Goal: Transaction & Acquisition: Obtain resource

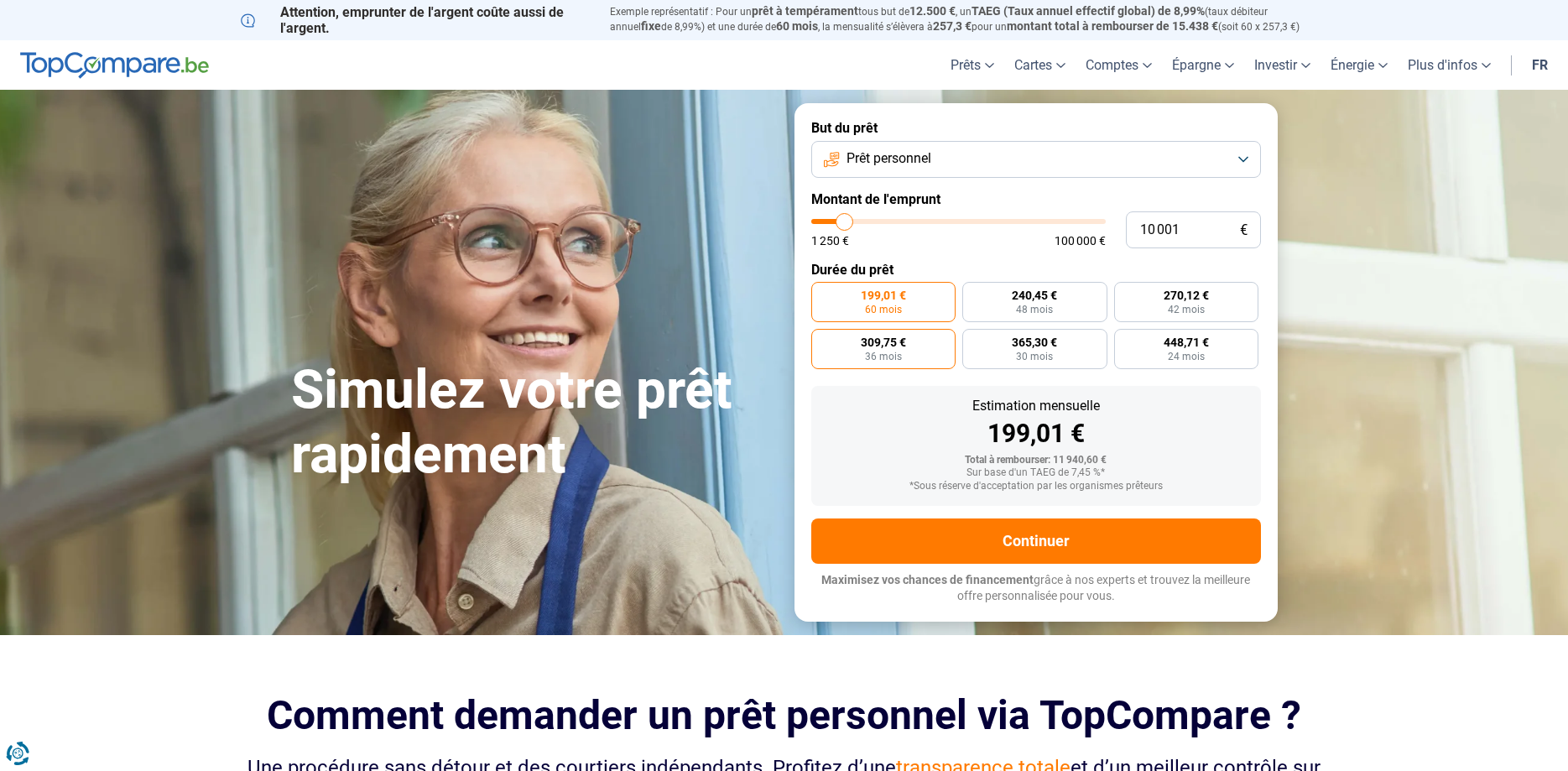
click at [880, 349] on span "309,75 €" at bounding box center [882, 342] width 45 height 12
click at [822, 340] on input "309,75 € 36 mois" at bounding box center [817, 335] width 11 height 11
radio input "true"
click at [1242, 160] on button "Prêt personnel" at bounding box center [1036, 160] width 450 height 37
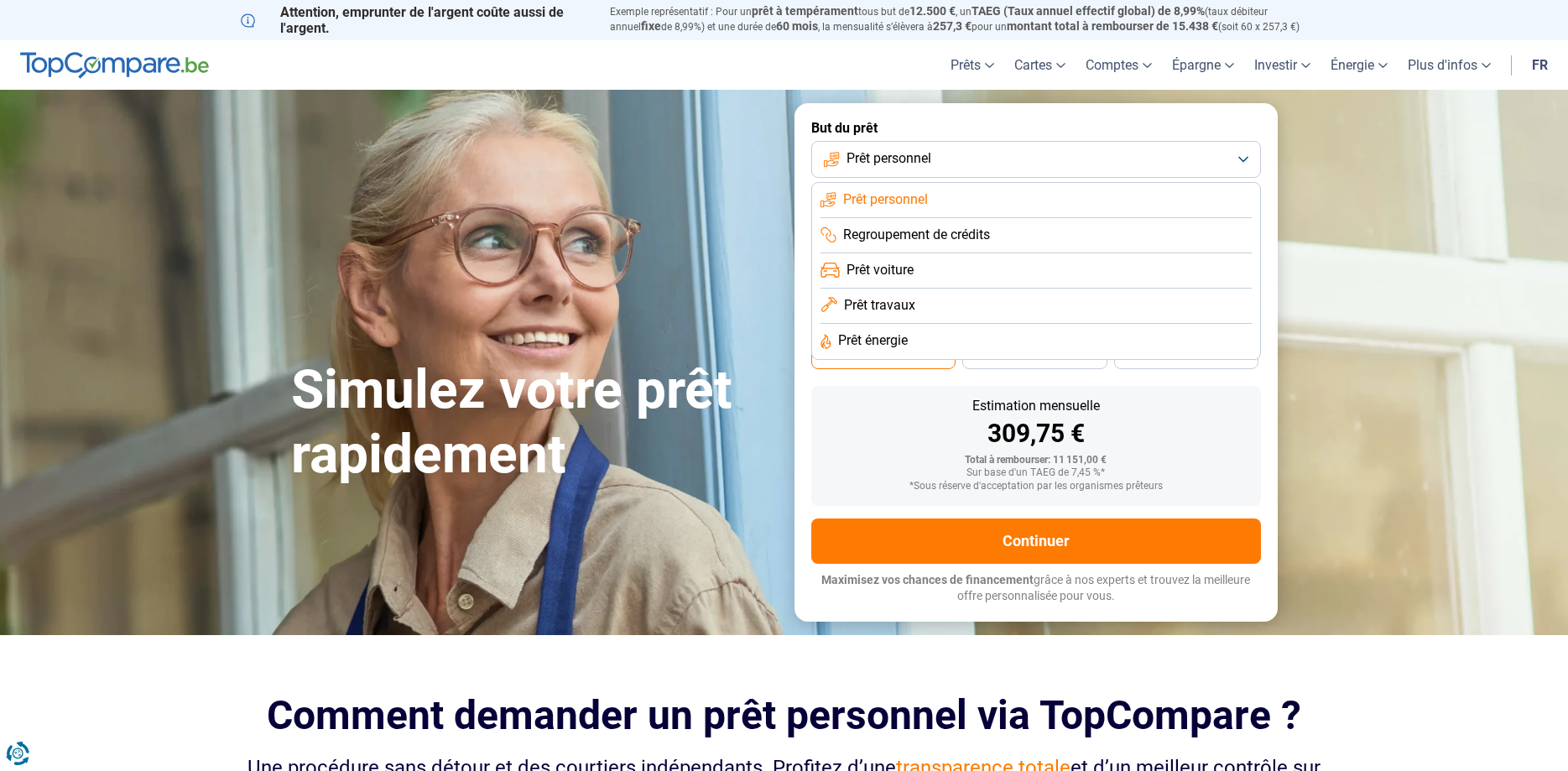
click at [889, 234] on span "Regroupement de crédits" at bounding box center [916, 235] width 147 height 18
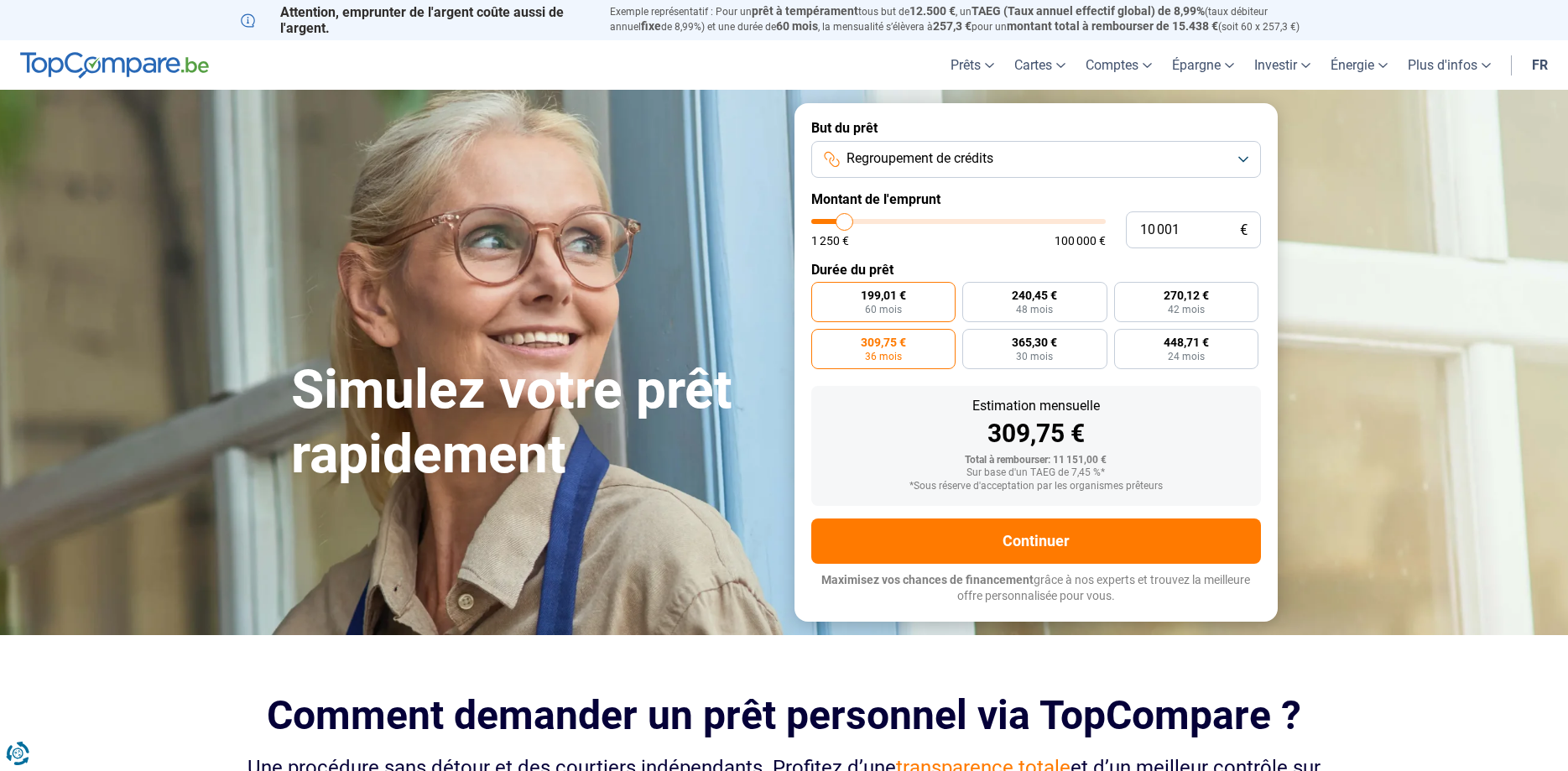
click at [866, 296] on span "199,01 €" at bounding box center [882, 295] width 45 height 12
click at [822, 293] on input "199,01 € 60 mois" at bounding box center [817, 288] width 11 height 11
radio input "true"
click at [881, 360] on span "36 mois" at bounding box center [883, 356] width 37 height 10
click at [822, 340] on input "309,75 € 36 mois" at bounding box center [817, 335] width 11 height 11
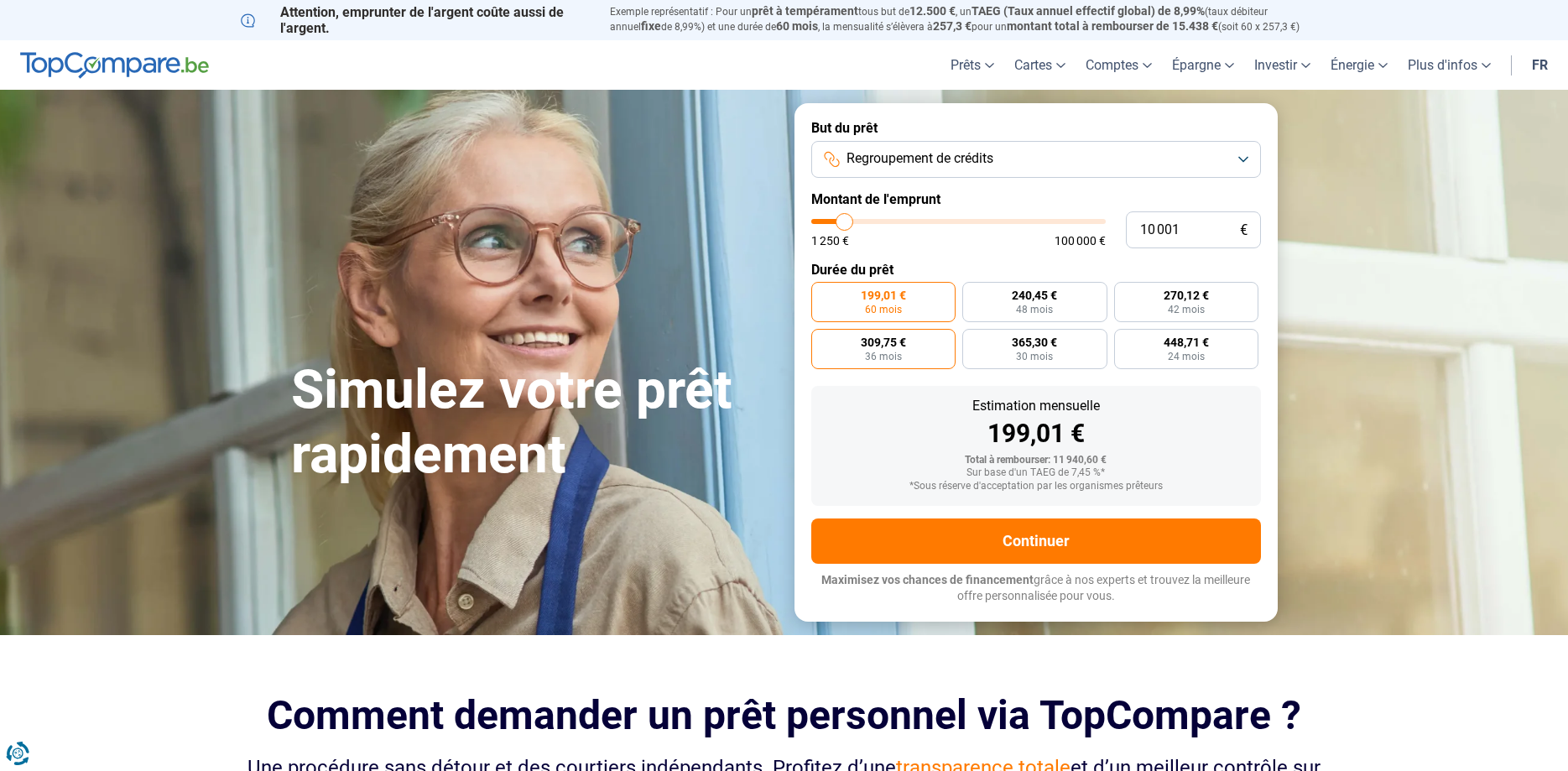
radio input "true"
click at [1037, 355] on span "30 mois" at bounding box center [1034, 356] width 37 height 10
click at [973, 340] on input "365,30 € 30 mois" at bounding box center [967, 335] width 11 height 11
radio input "true"
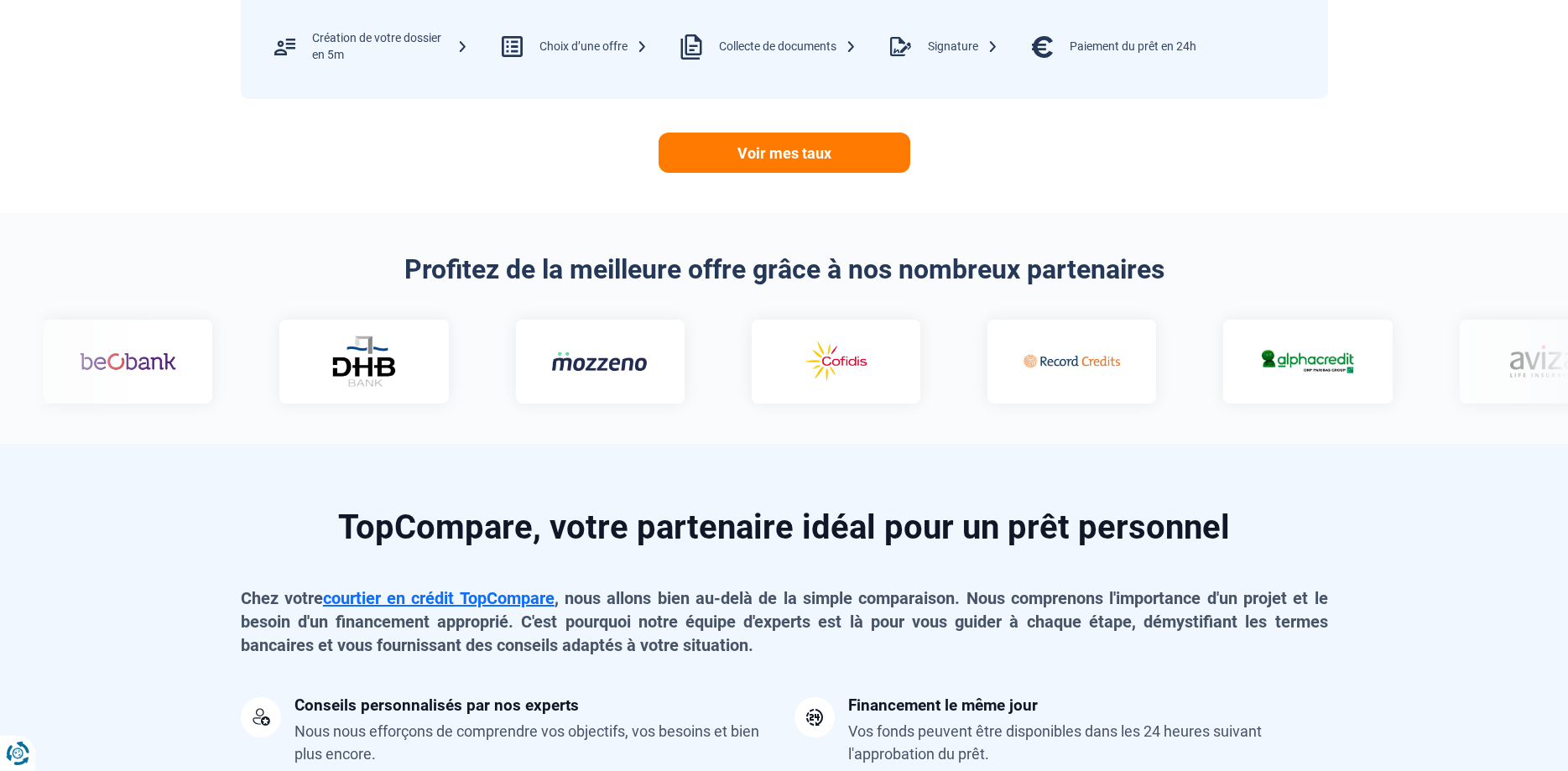
scroll to position [856, 0]
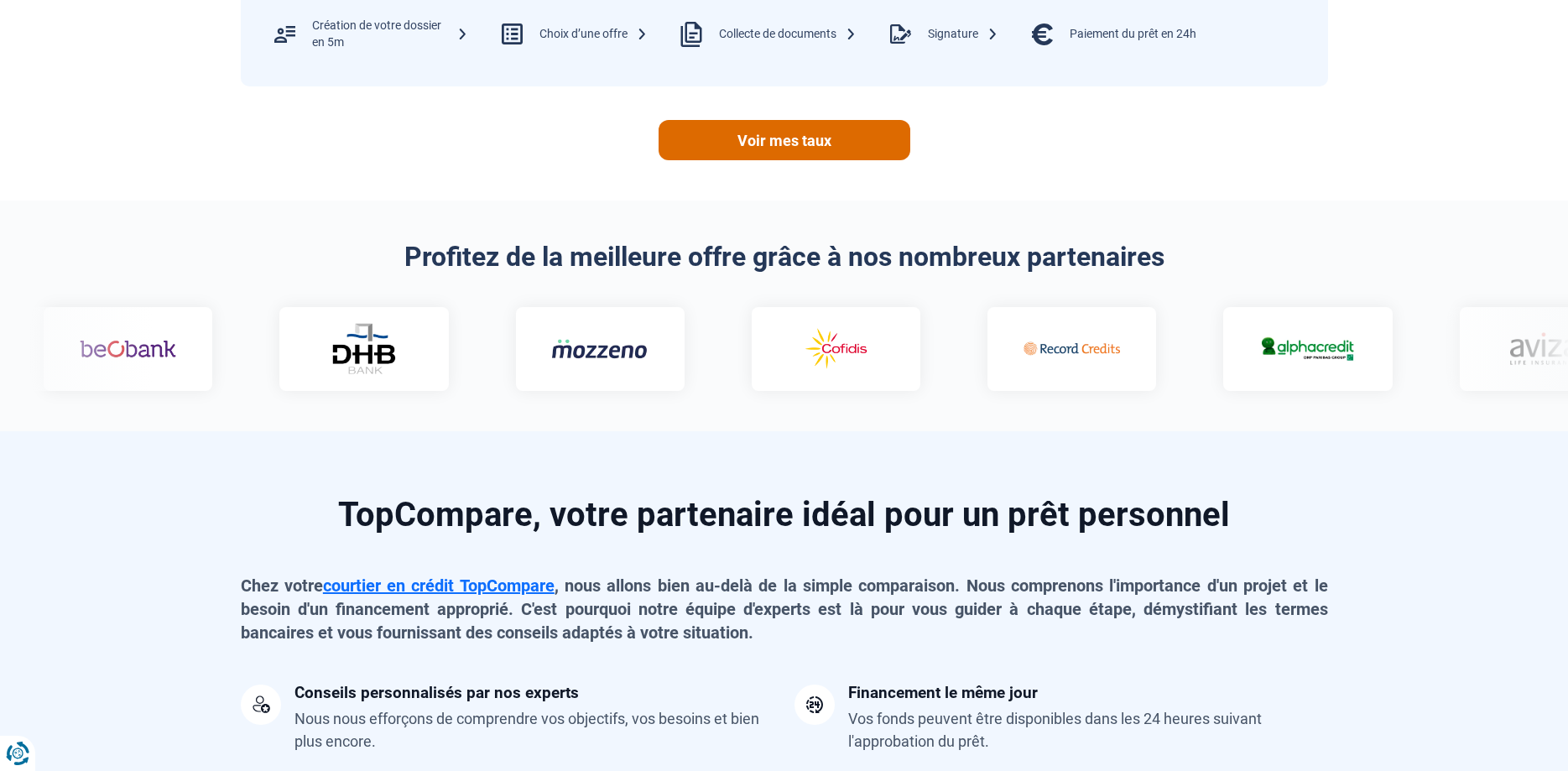
drag, startPoint x: 777, startPoint y: 138, endPoint x: 892, endPoint y: 242, distance: 155.1
click at [777, 139] on link "Voir mes taux" at bounding box center [784, 141] width 251 height 41
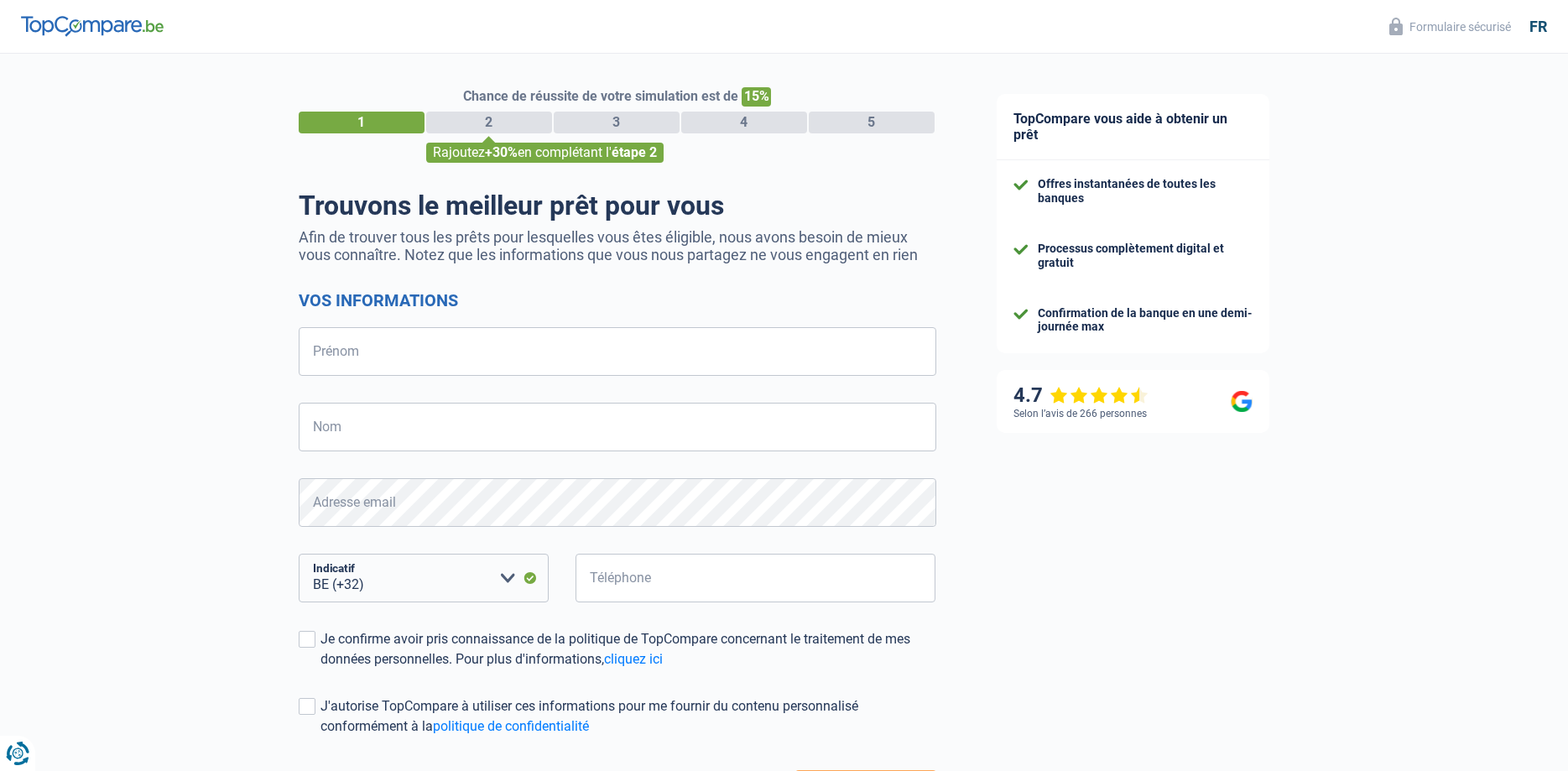
select select "32"
click at [298, 554] on select "BE (+32) LU (+352) Veuillez sélectionner une option" at bounding box center [423, 578] width 250 height 49
click at [1090, 626] on div "TopCompare vous aide à obtenir un prêt Offres instantanées de toutes les banque…" at bounding box center [1268, 483] width 602 height 859
